Goal: Transaction & Acquisition: Purchase product/service

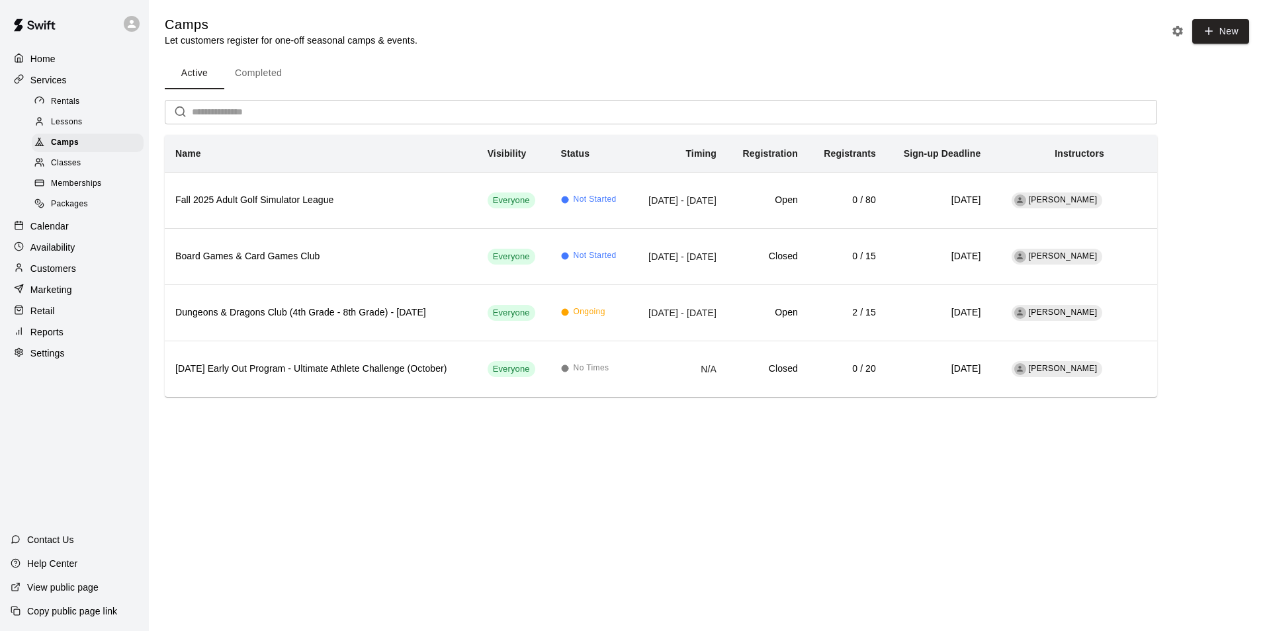
click at [70, 314] on div "Retail" at bounding box center [75, 311] width 128 height 20
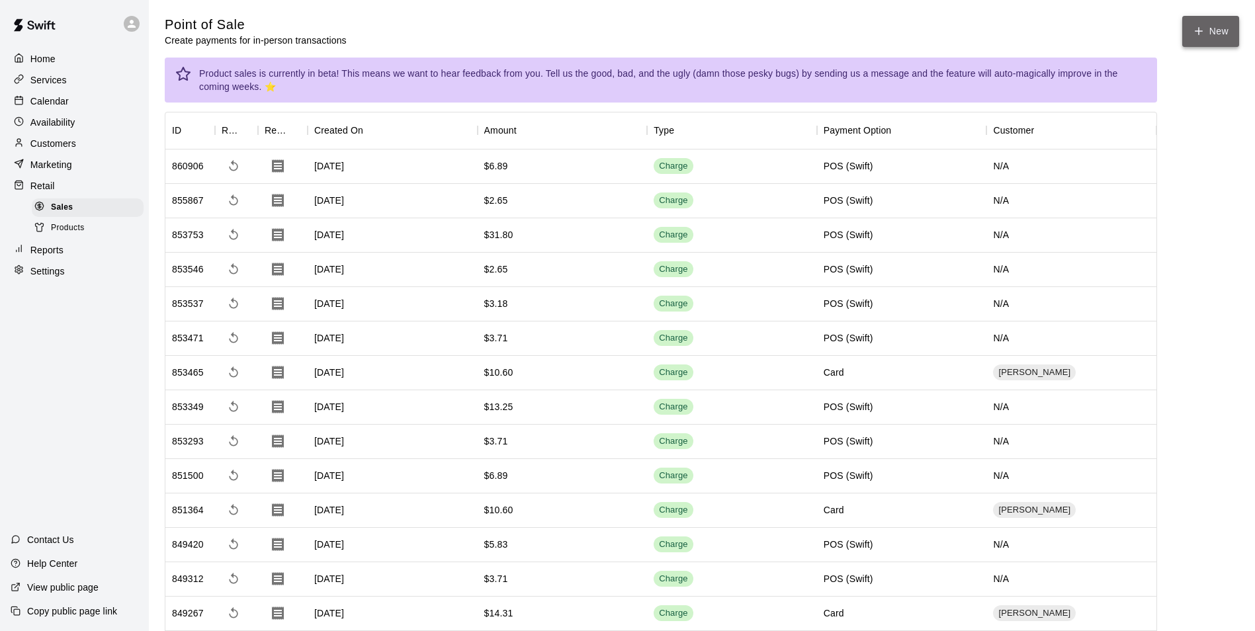
click at [1198, 44] on button "New" at bounding box center [1210, 31] width 57 height 31
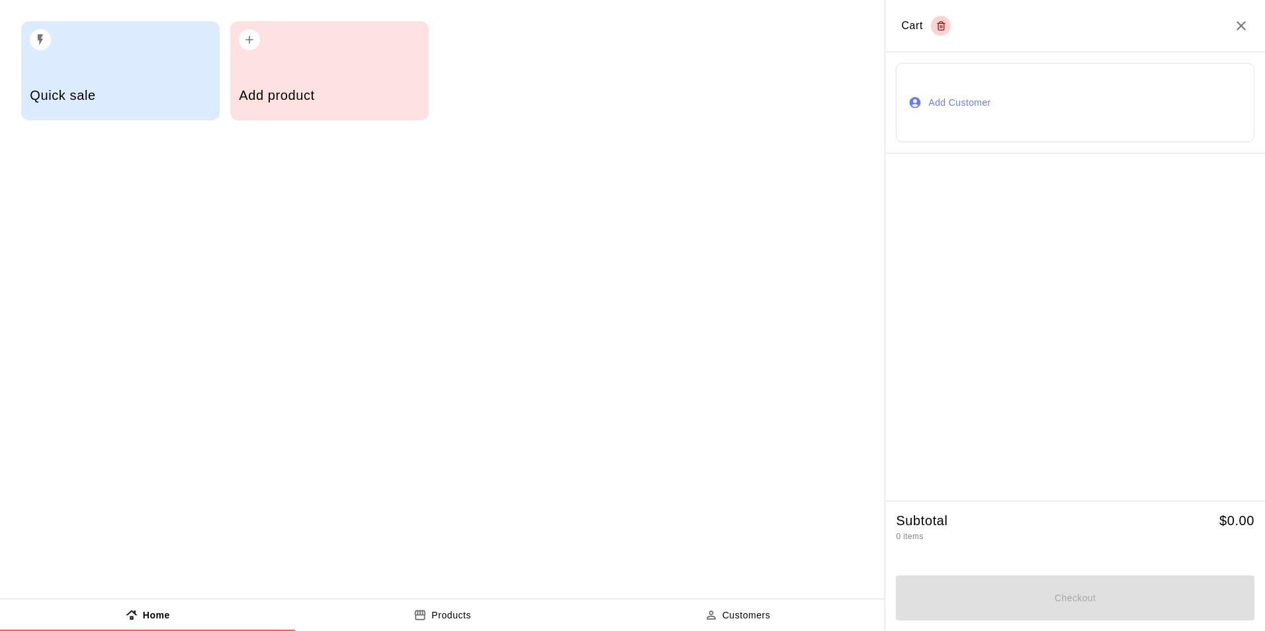
click at [248, 89] on h5 "Add product" at bounding box center [329, 96] width 181 height 18
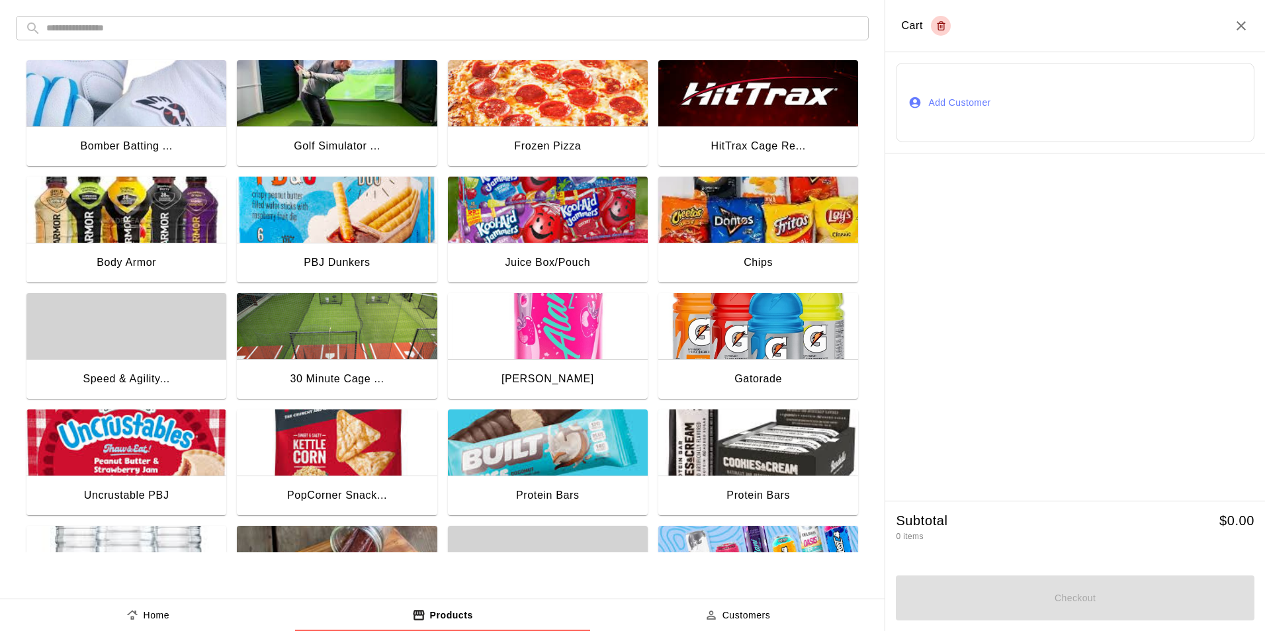
click at [787, 349] on img "button" at bounding box center [758, 326] width 200 height 66
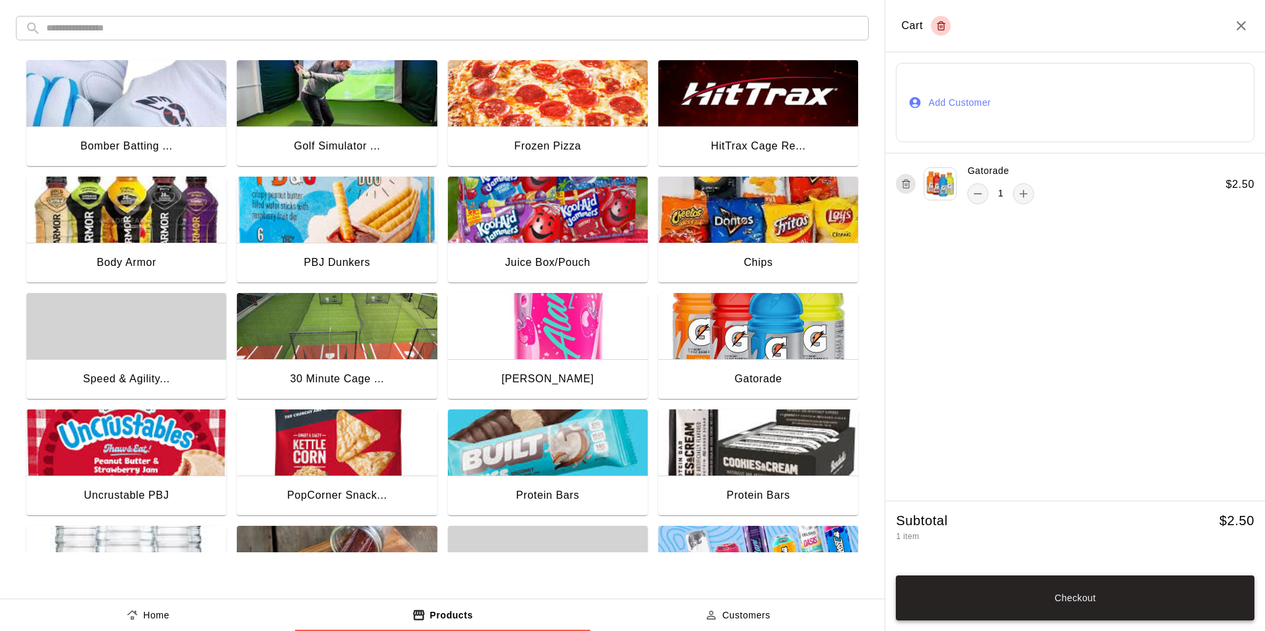
click at [1074, 604] on button "Checkout" at bounding box center [1075, 598] width 359 height 45
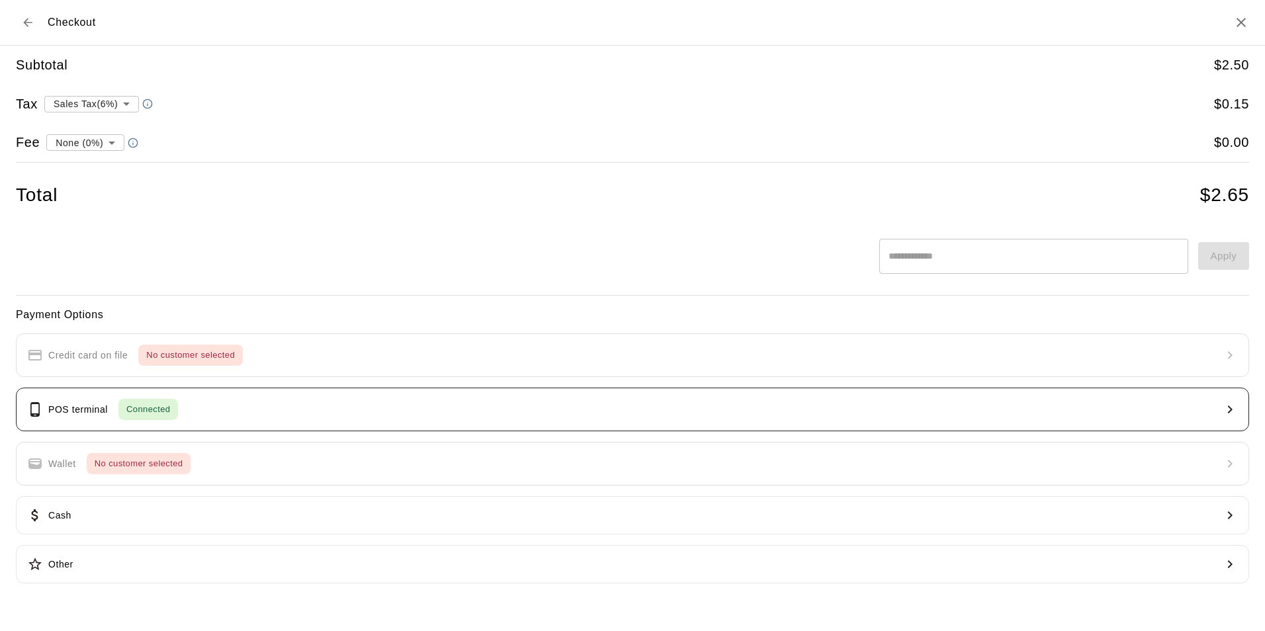
click at [159, 408] on span "Connected" at bounding box center [148, 409] width 60 height 15
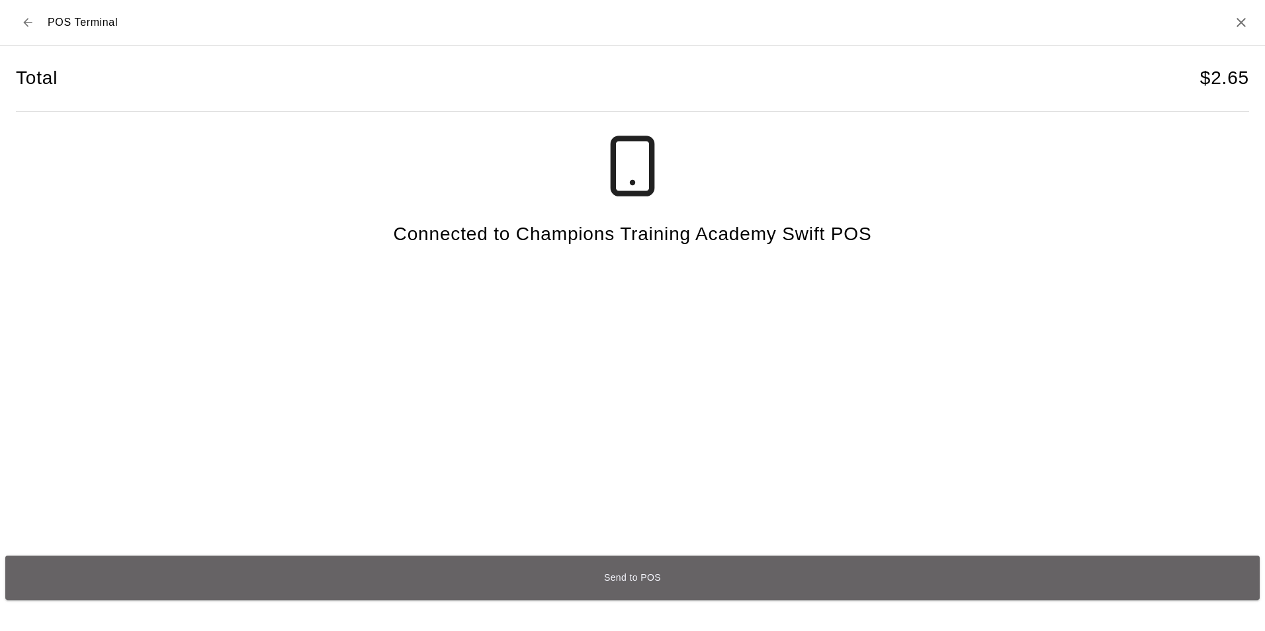
click at [647, 582] on button "Send to POS" at bounding box center [632, 578] width 1254 height 44
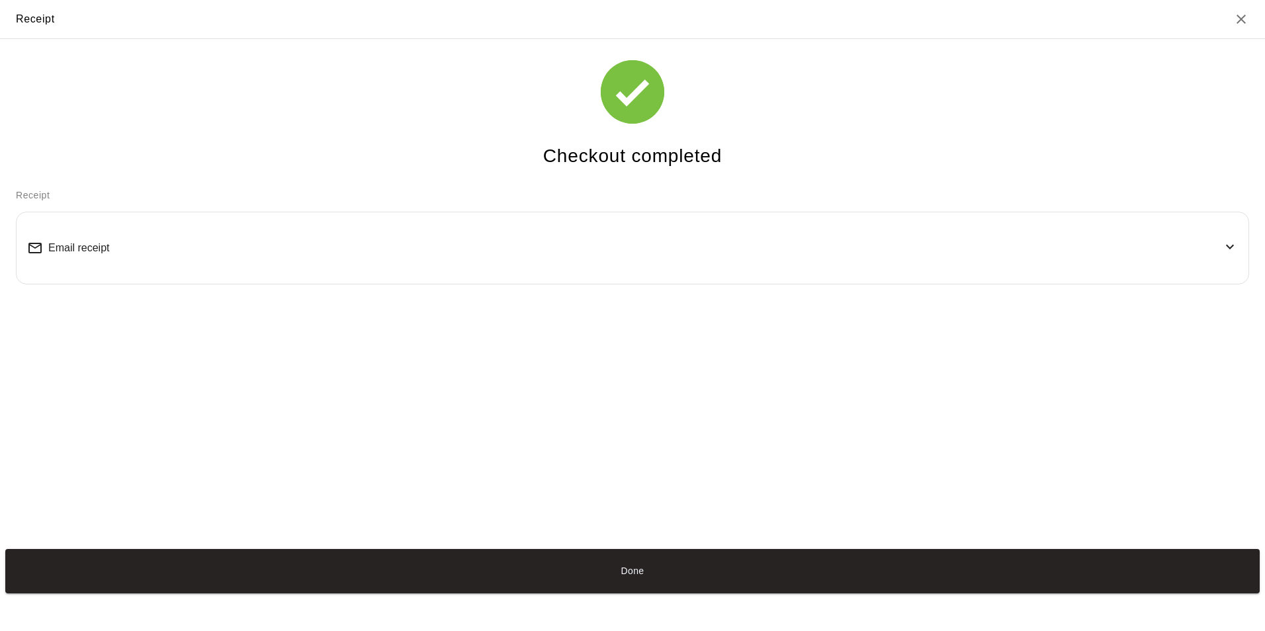
click at [663, 569] on button "Done" at bounding box center [632, 571] width 1254 height 44
